Goal: Find specific page/section: Find specific page/section

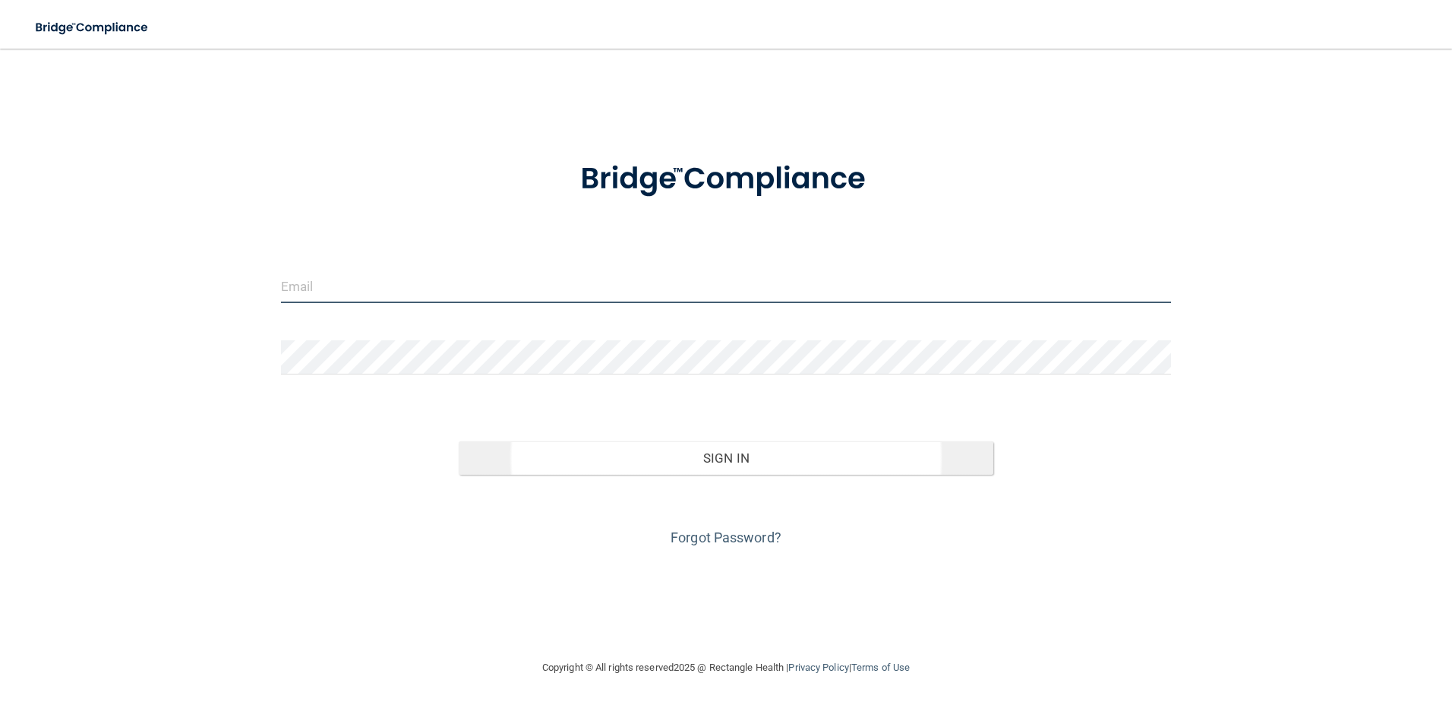
type input "[EMAIL_ADDRESS][DOMAIN_NAME]"
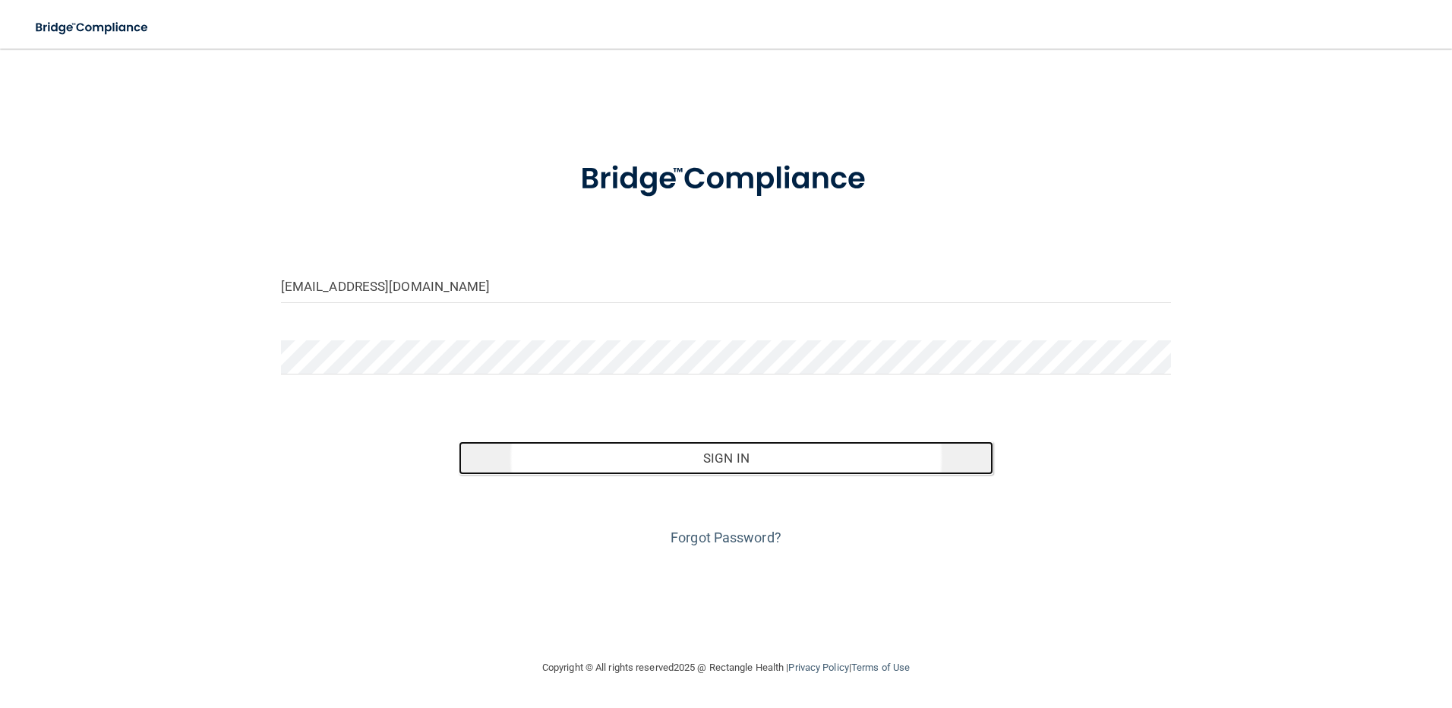
click at [675, 458] on button "Sign In" at bounding box center [726, 457] width 535 height 33
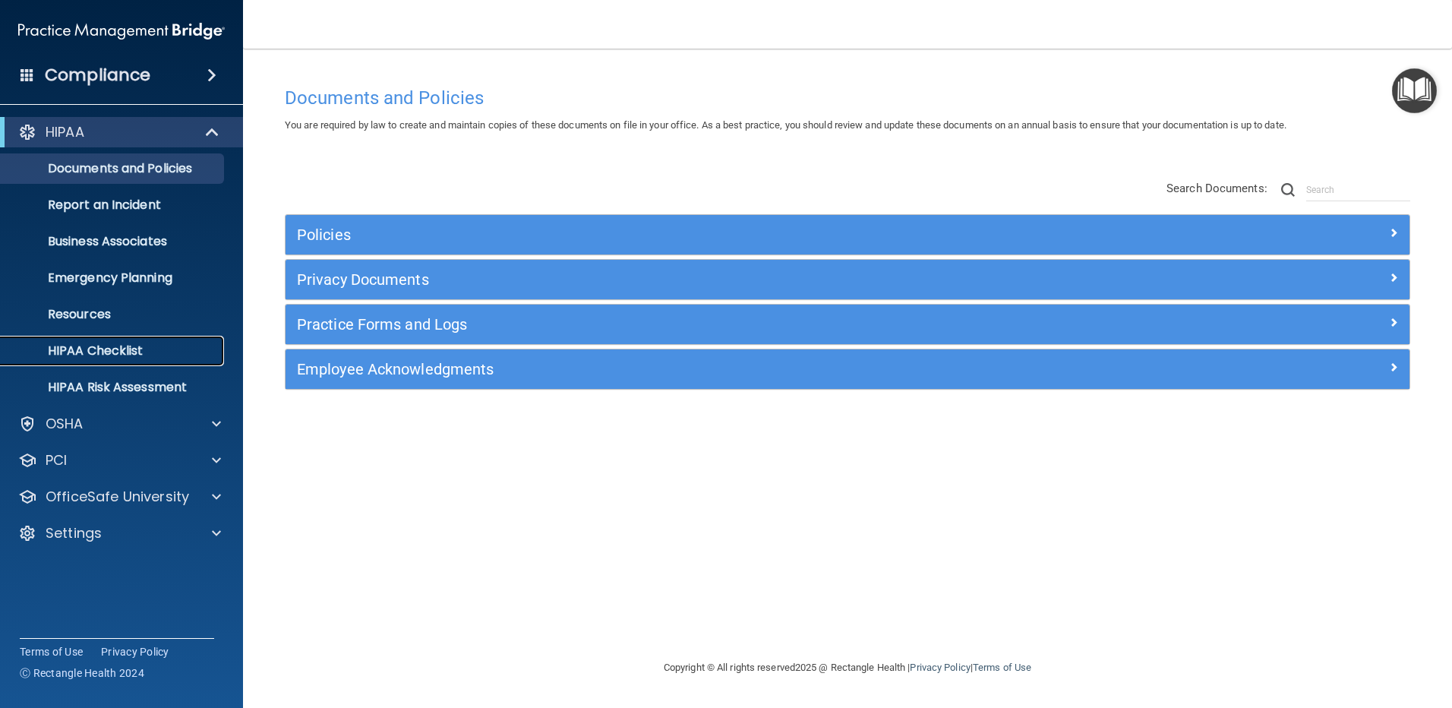
click at [120, 346] on p "HIPAA Checklist" at bounding box center [113, 350] width 207 height 15
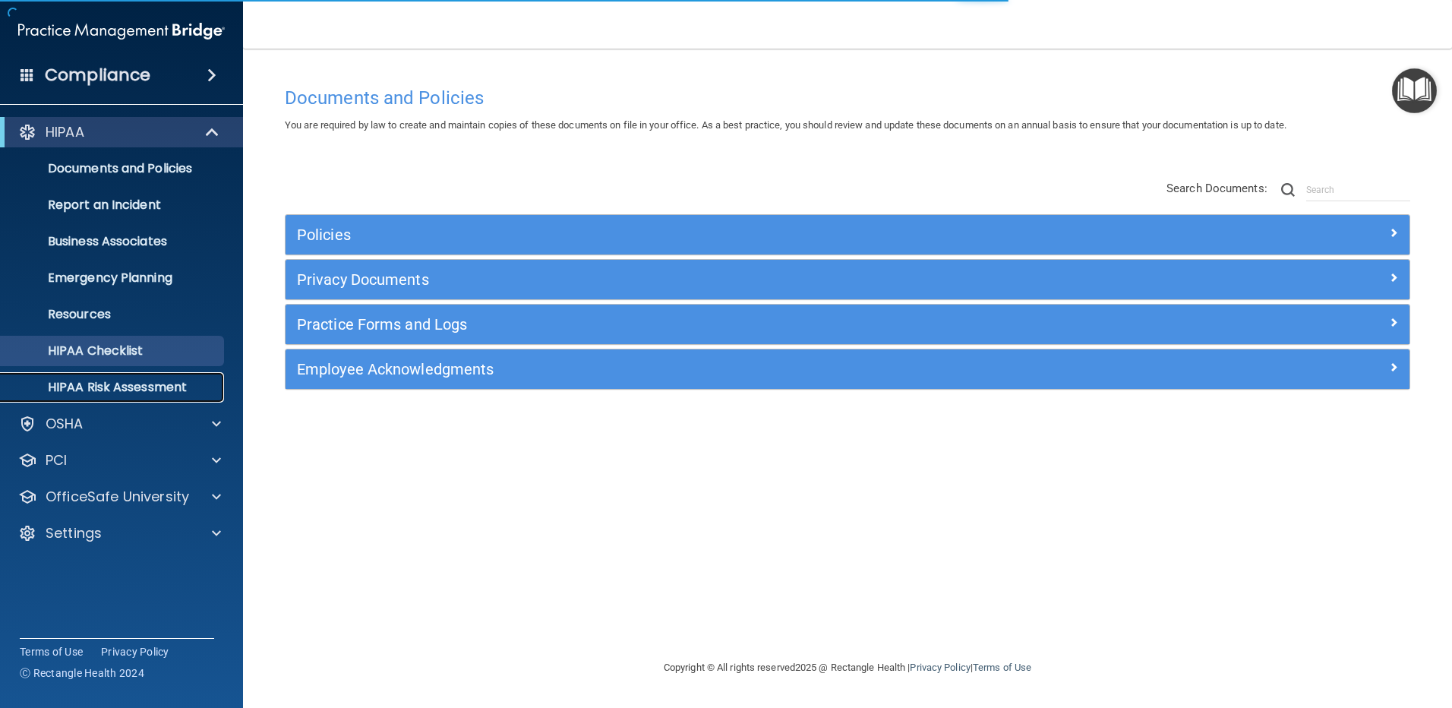
click at [77, 382] on p "HIPAA Risk Assessment" at bounding box center [113, 387] width 207 height 15
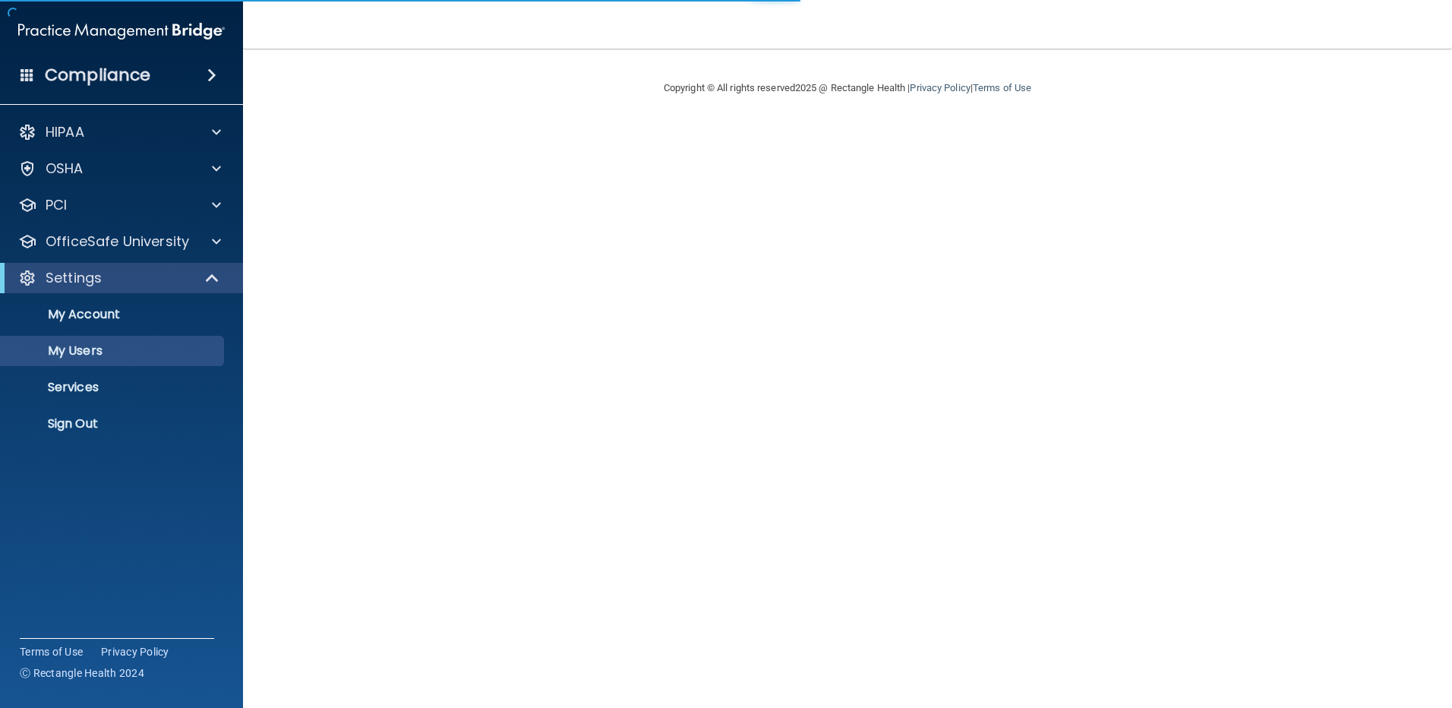
select select "20"
